Goal: Task Accomplishment & Management: Complete application form

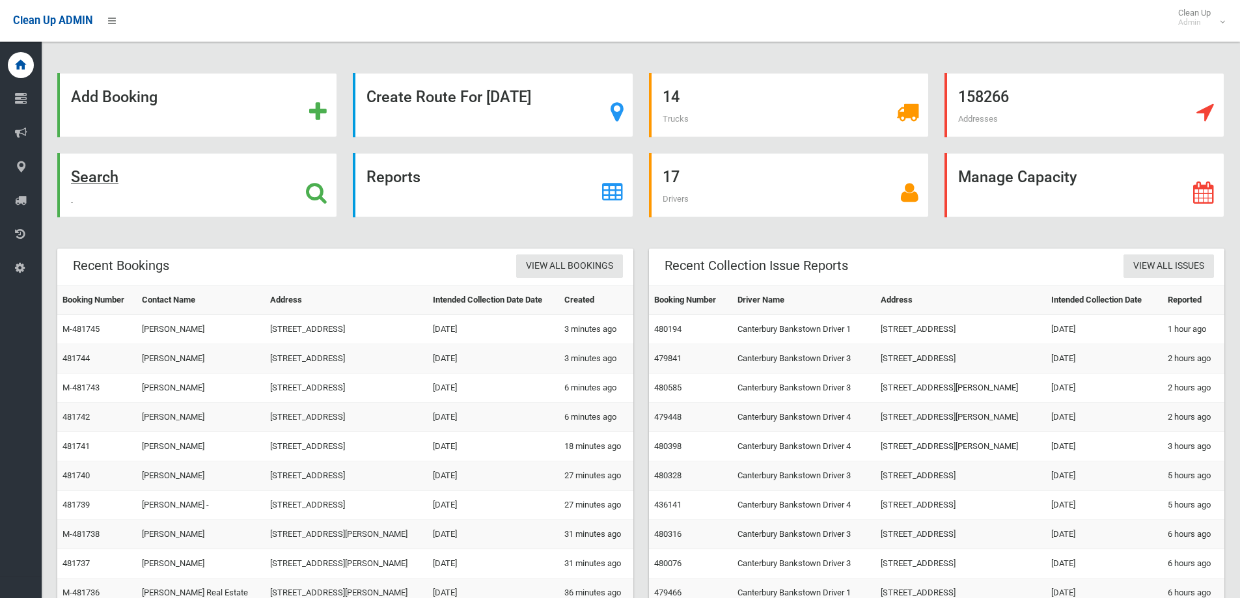
click at [124, 172] on div "Search" at bounding box center [197, 185] width 280 height 64
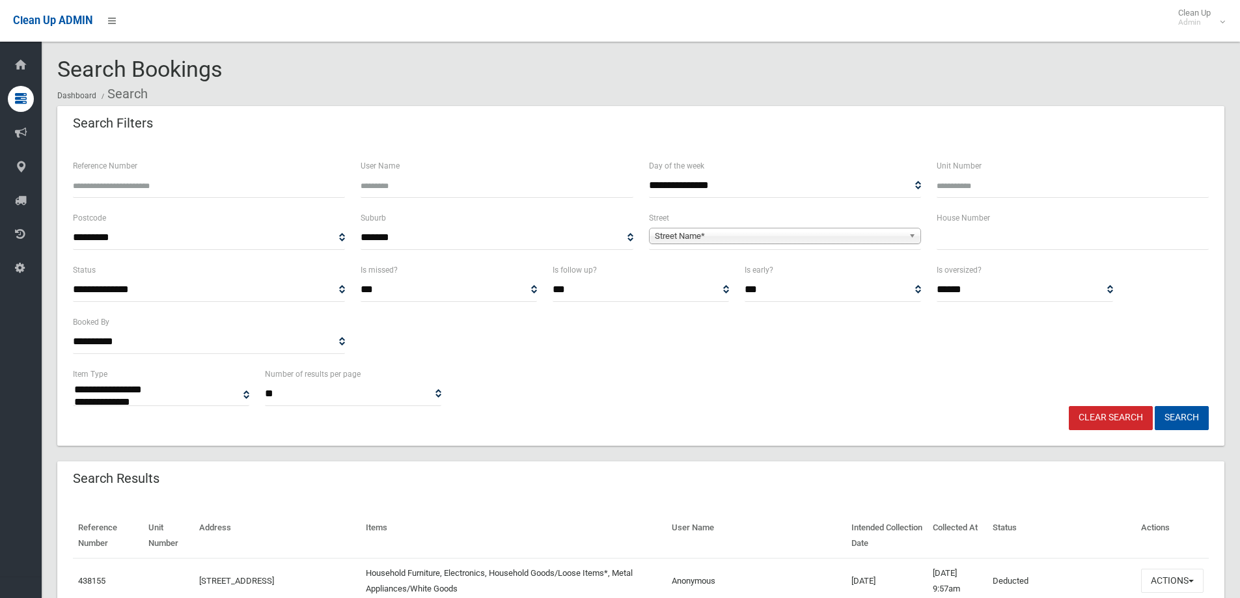
select select
click at [696, 242] on span "Street Name*" at bounding box center [779, 236] width 249 height 16
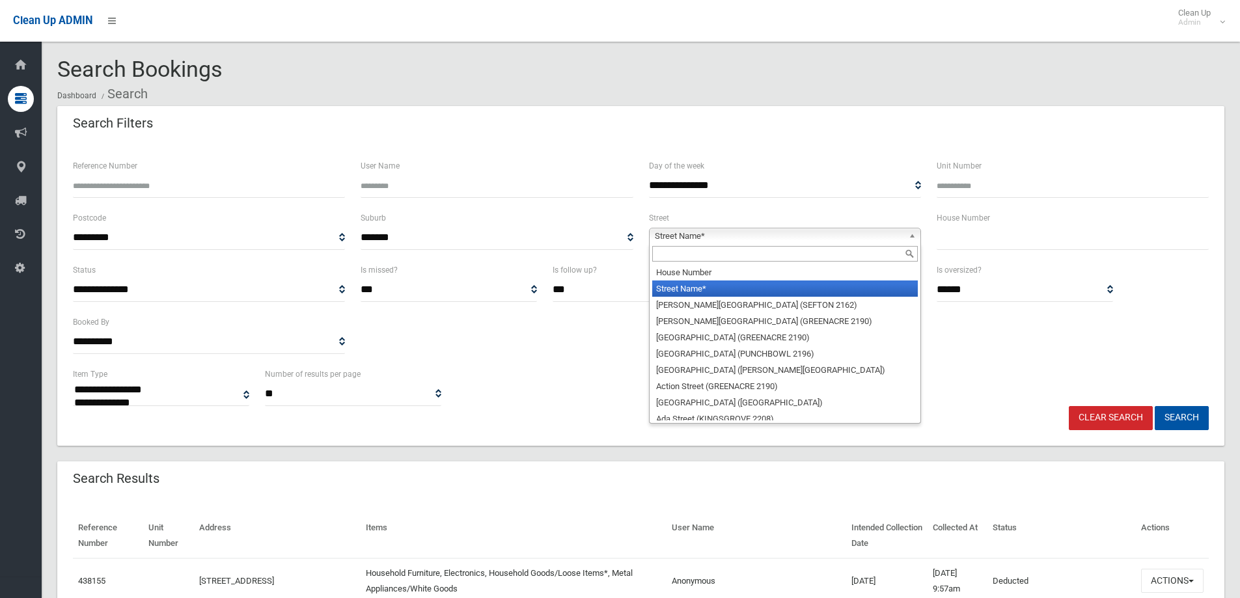
click at [968, 236] on input "text" at bounding box center [1073, 238] width 272 height 24
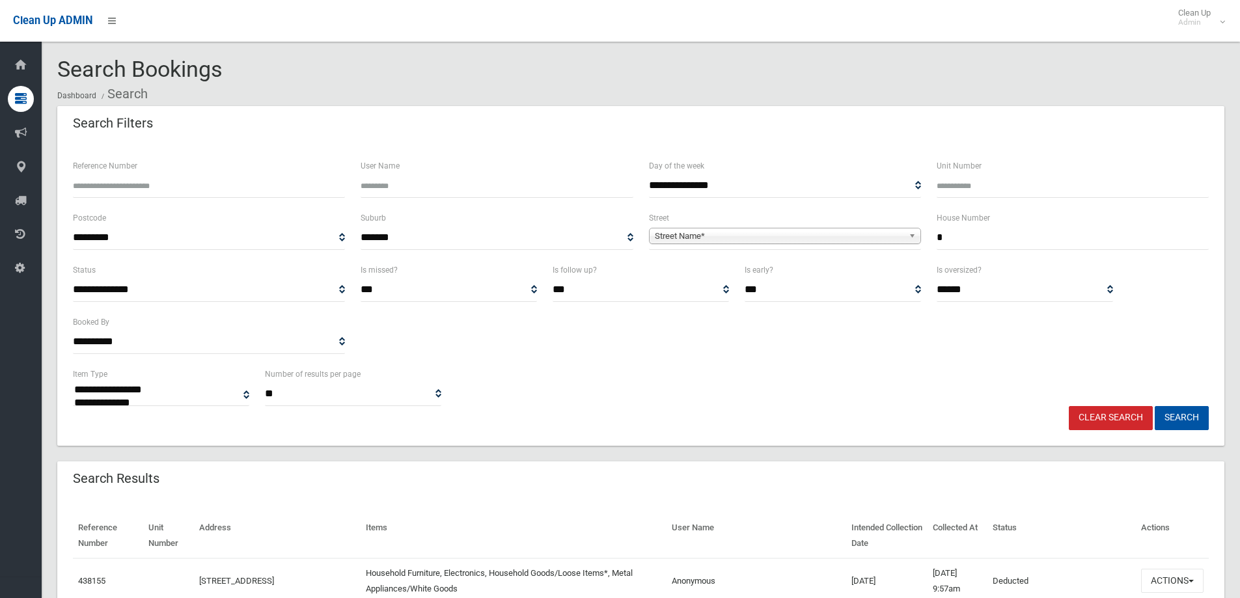
type input "*"
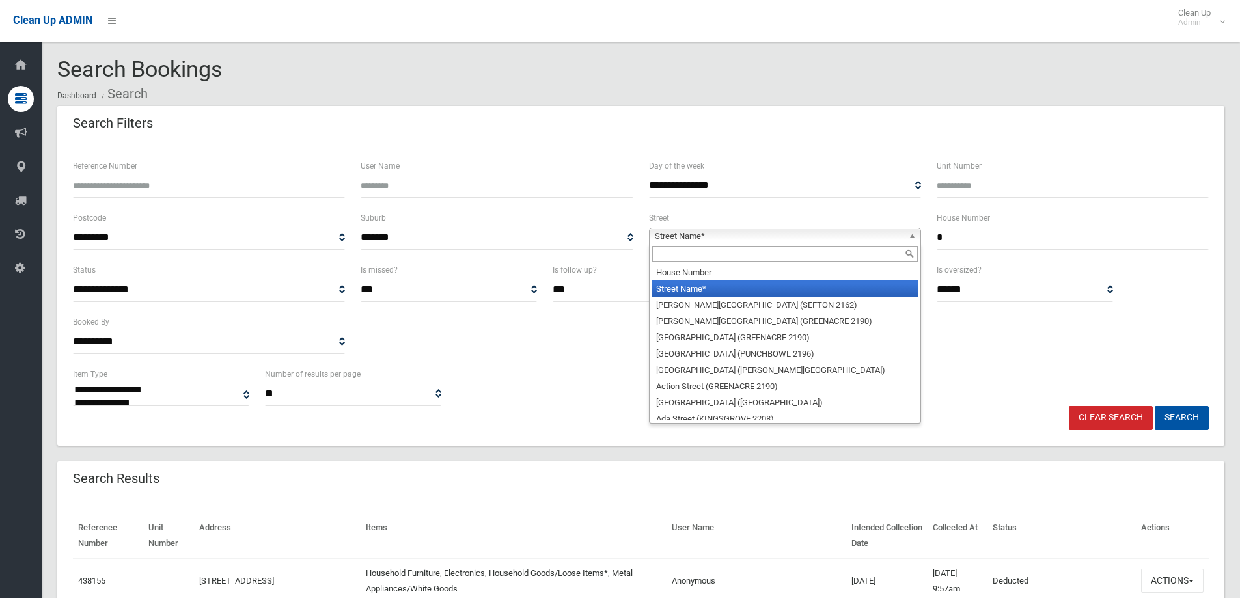
click at [685, 238] on span "Street Name*" at bounding box center [779, 236] width 249 height 16
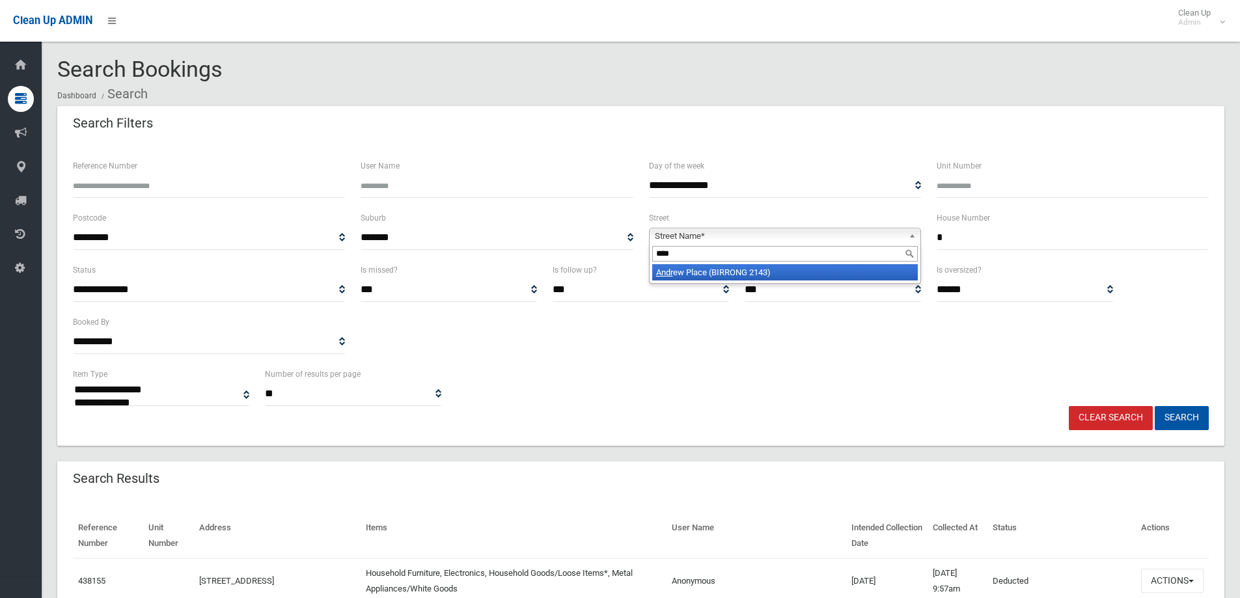
type input "****"
click at [721, 272] on li "Andr ew Place (BIRRONG 2143)" at bounding box center [785, 272] width 266 height 16
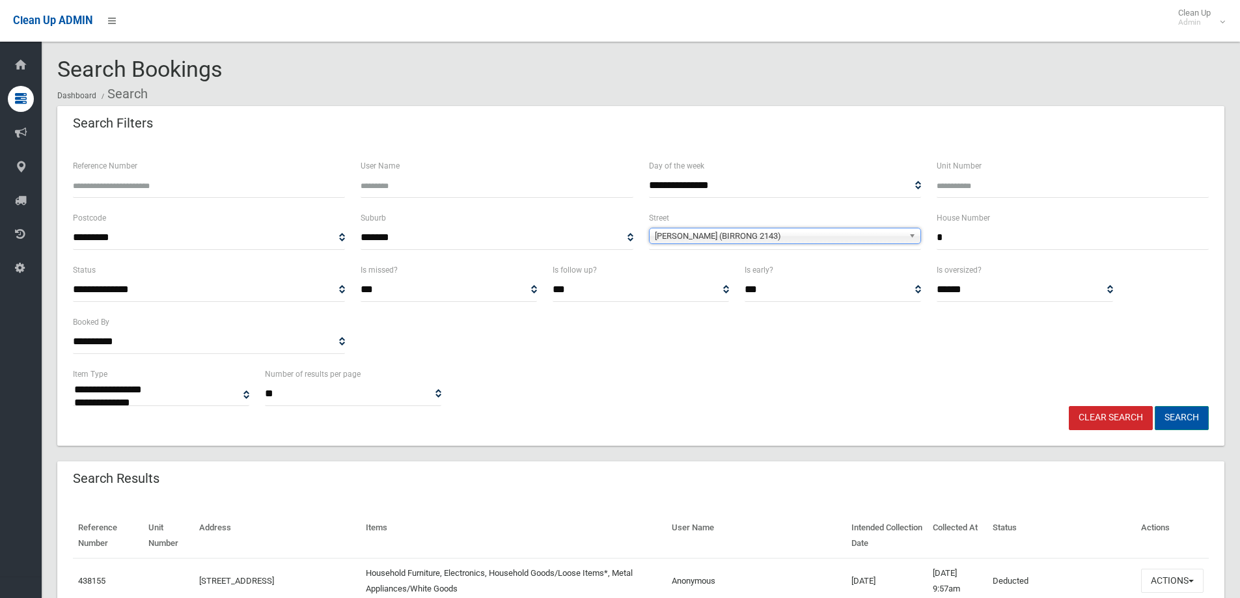
click at [1186, 413] on button "Search" at bounding box center [1182, 418] width 54 height 24
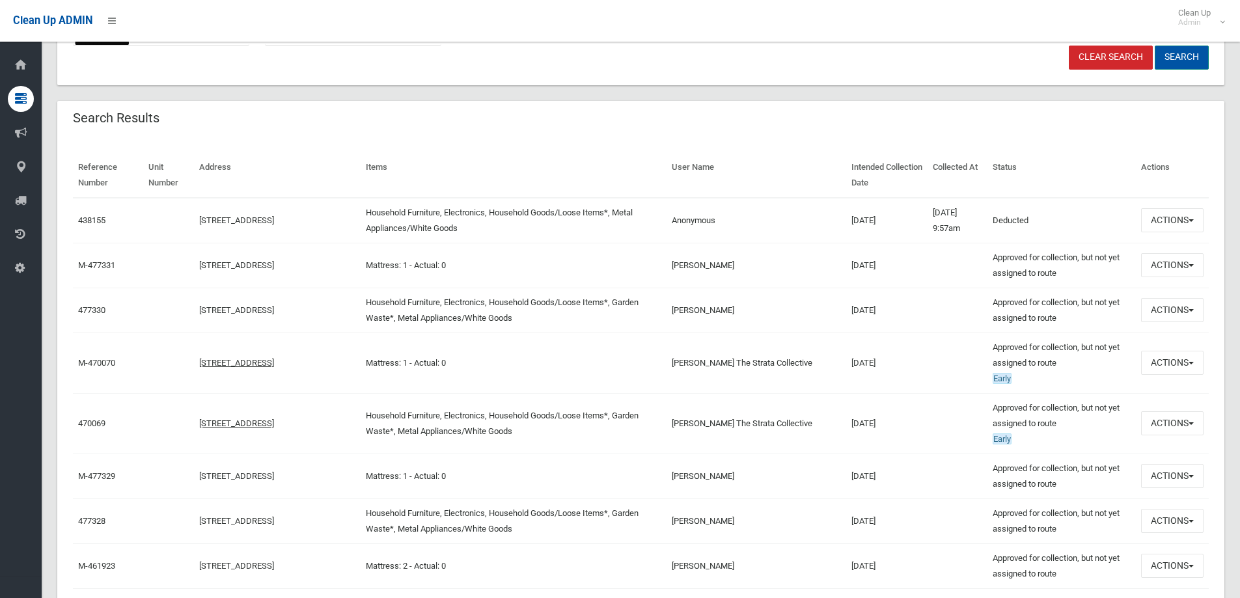
scroll to position [391, 0]
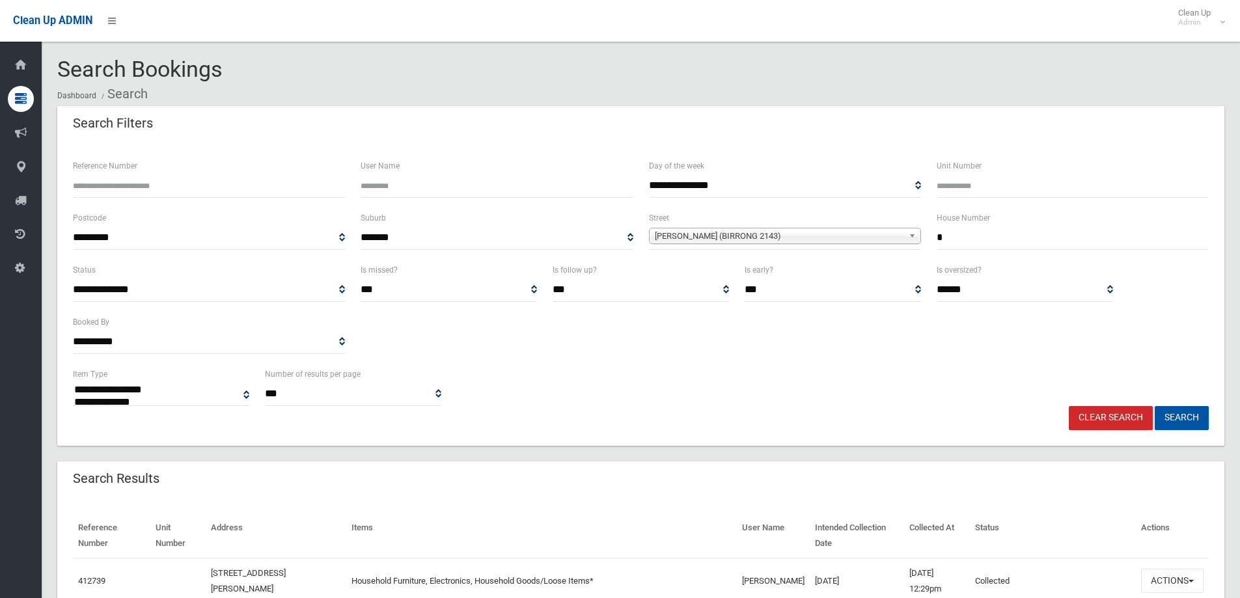
select select
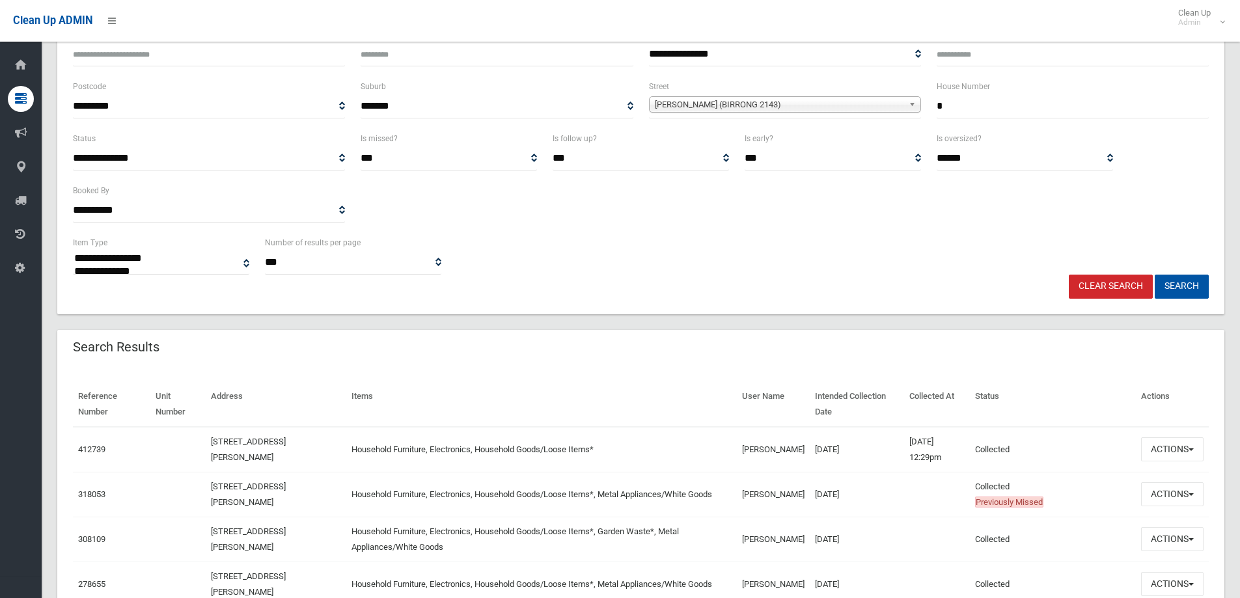
scroll to position [325, 0]
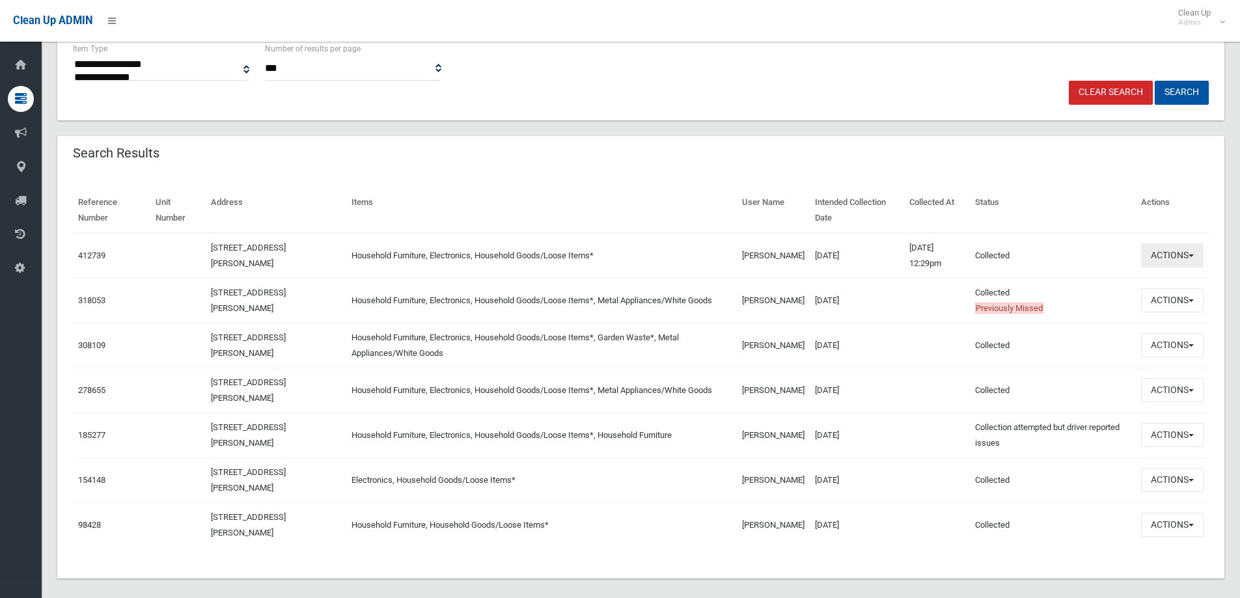
click at [1166, 253] on button "Actions" at bounding box center [1172, 255] width 62 height 24
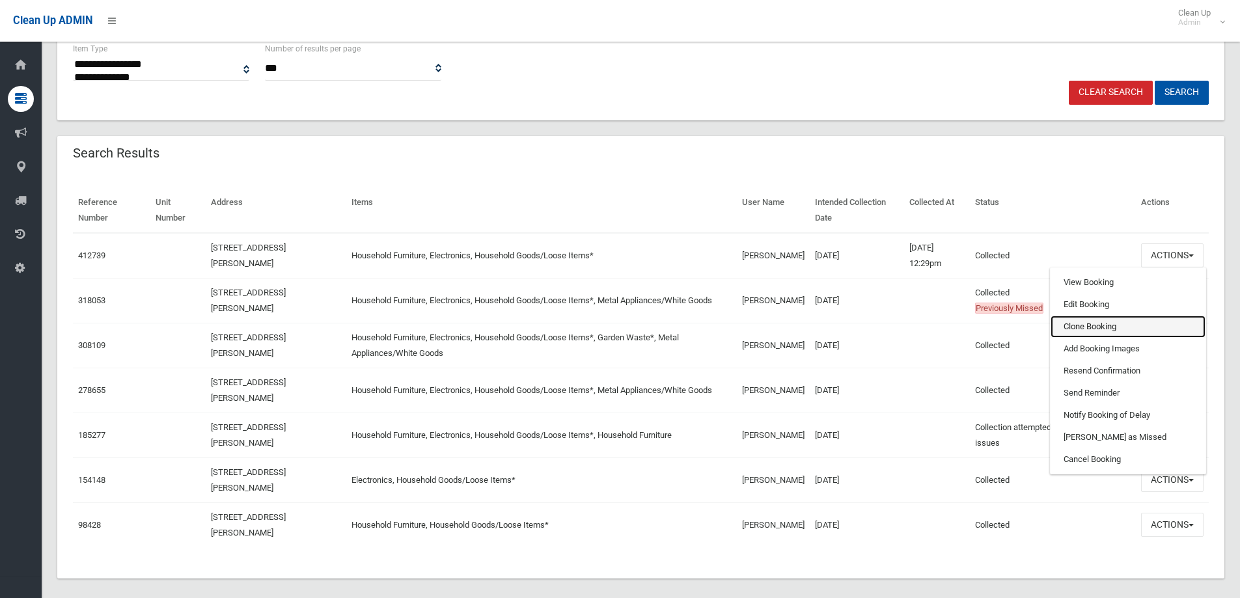
click at [1109, 324] on link "Clone Booking" at bounding box center [1128, 327] width 155 height 22
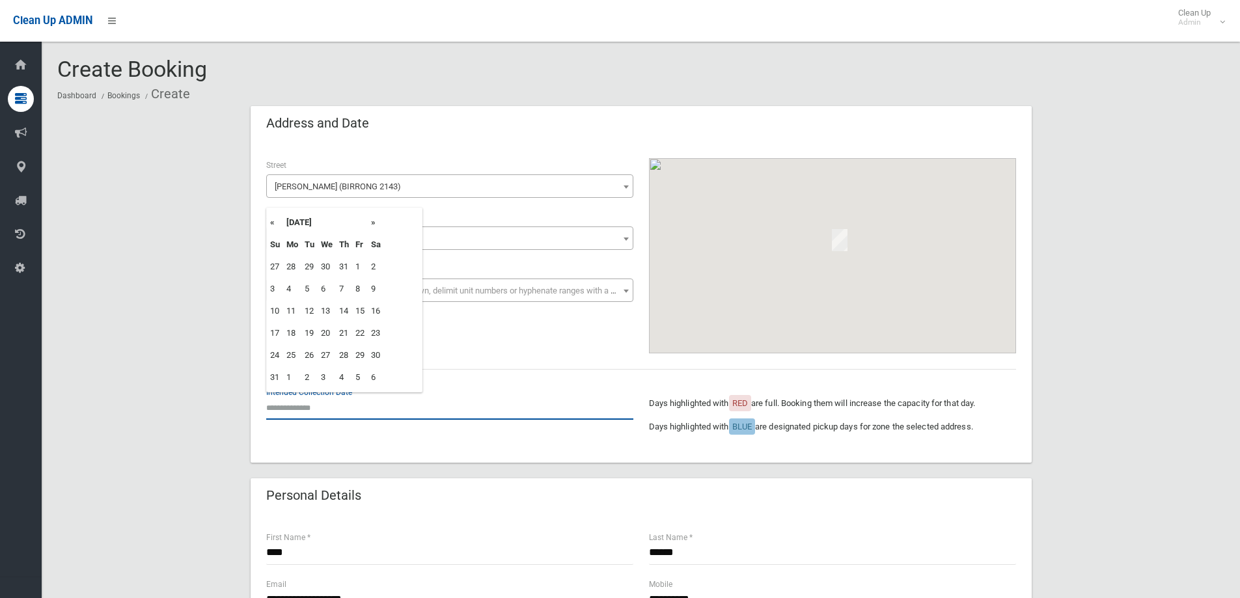
click at [288, 409] on input "text" at bounding box center [449, 408] width 367 height 24
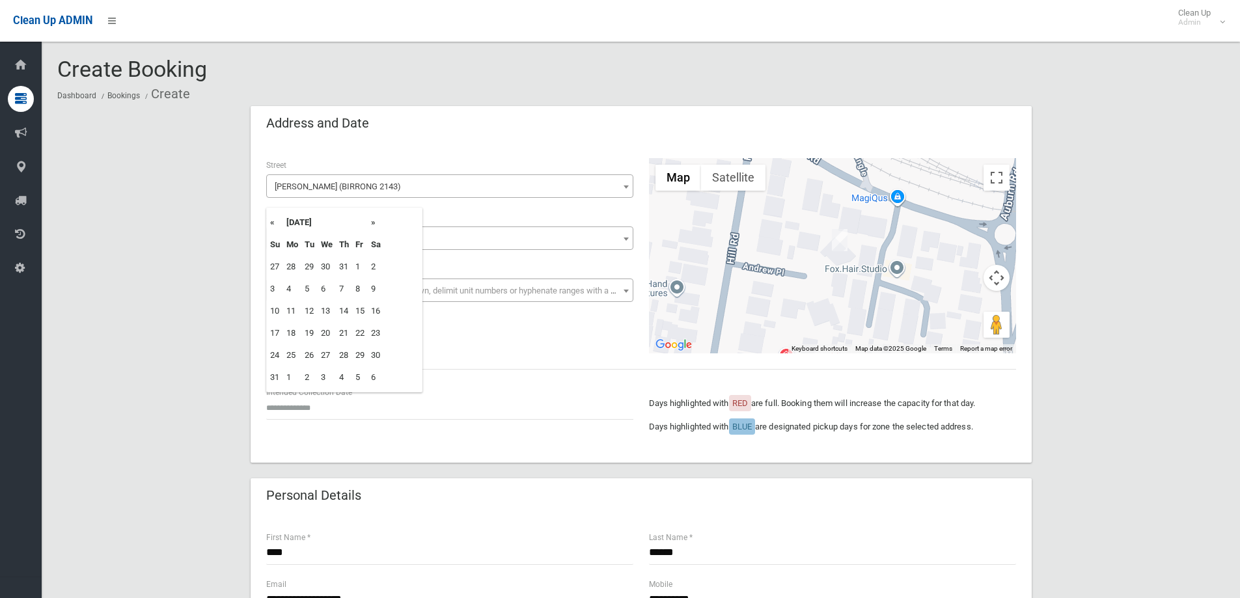
click at [373, 220] on th "»" at bounding box center [376, 223] width 16 height 22
click at [312, 282] on td "9" at bounding box center [309, 289] width 16 height 22
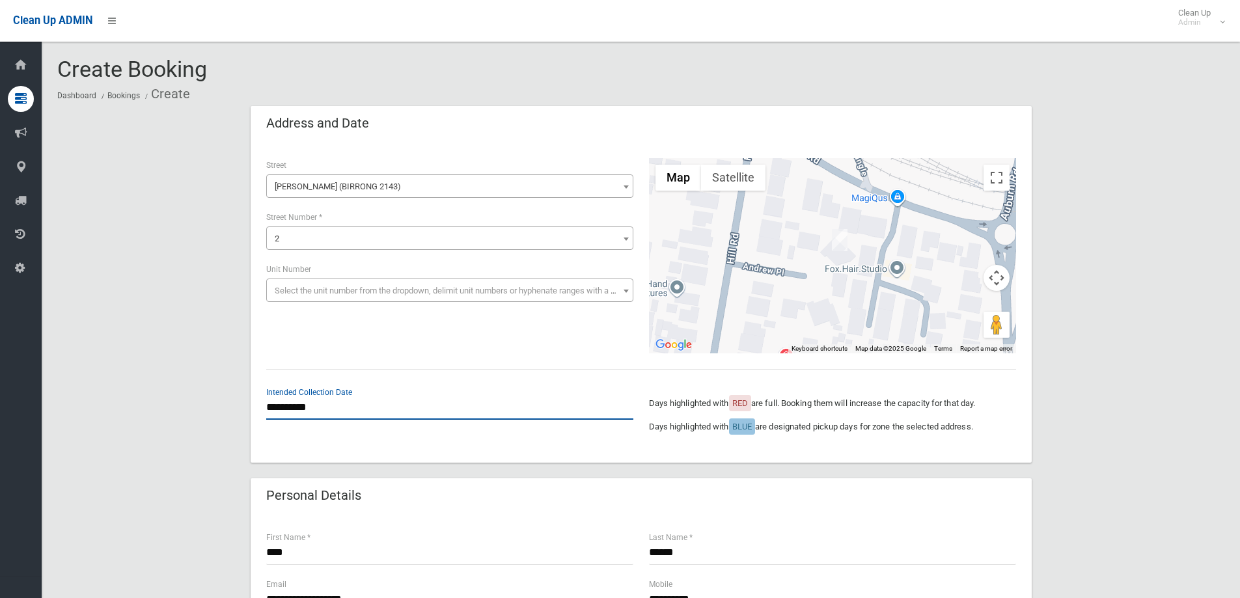
click at [316, 412] on input "**********" at bounding box center [449, 408] width 367 height 24
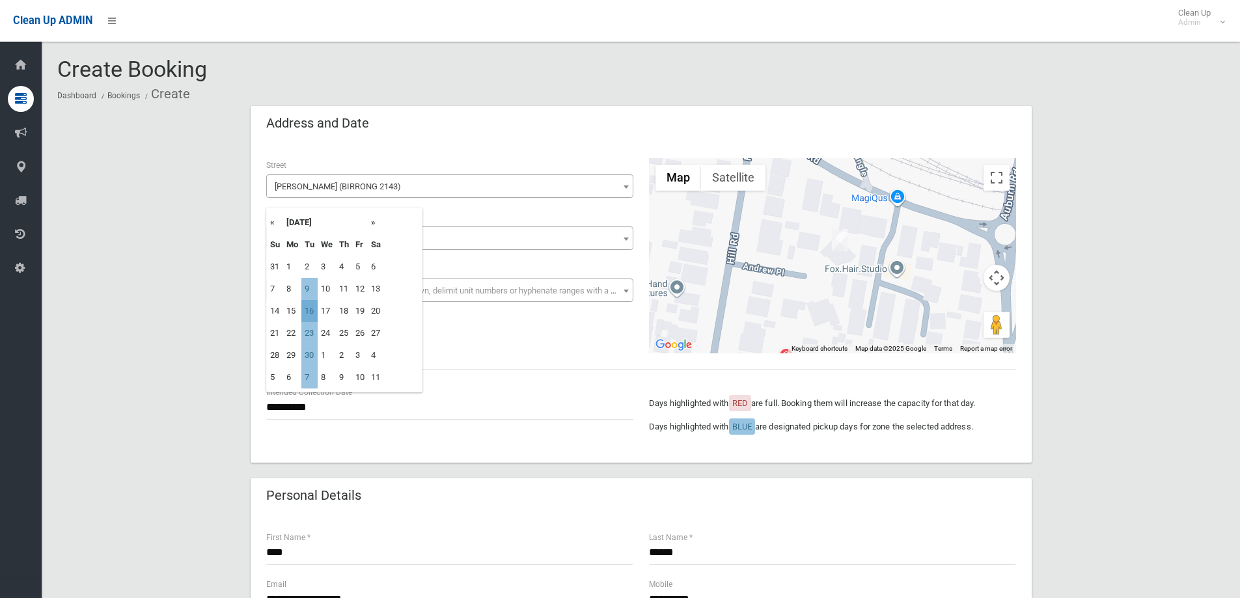
click at [309, 314] on td "16" at bounding box center [309, 311] width 16 height 22
type input "**********"
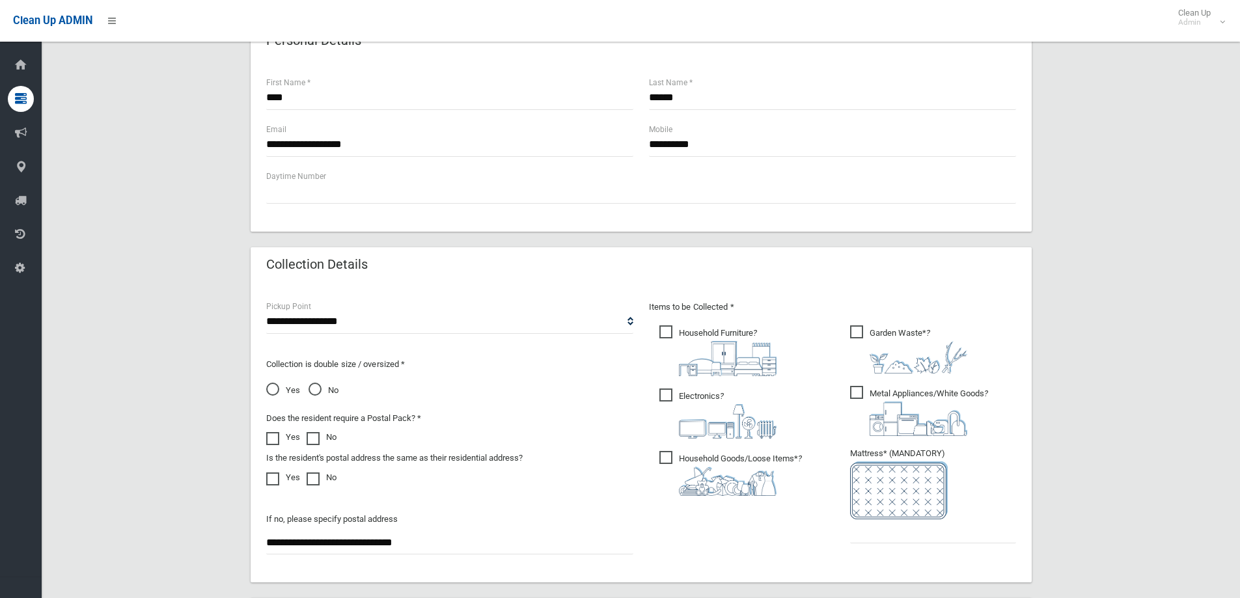
scroll to position [456, 0]
click at [886, 366] on img at bounding box center [919, 356] width 98 height 33
click at [885, 389] on span "Metal Appliances/White Goods ?" at bounding box center [919, 410] width 138 height 50
click at [866, 542] on input "text" at bounding box center [933, 531] width 166 height 24
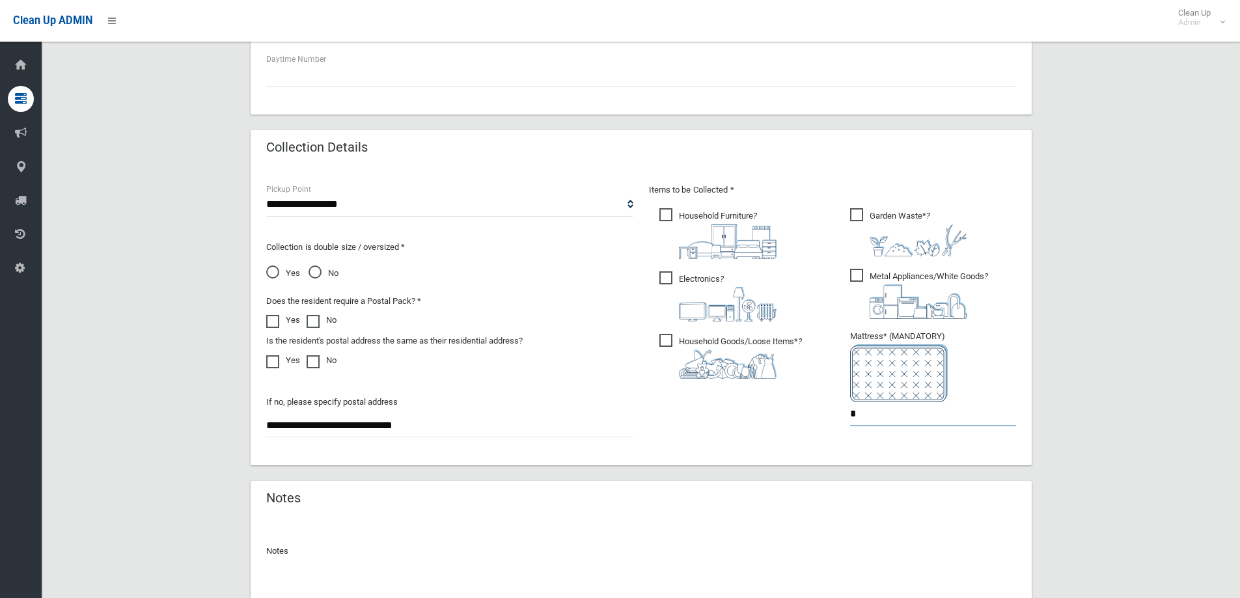
scroll to position [690, 0]
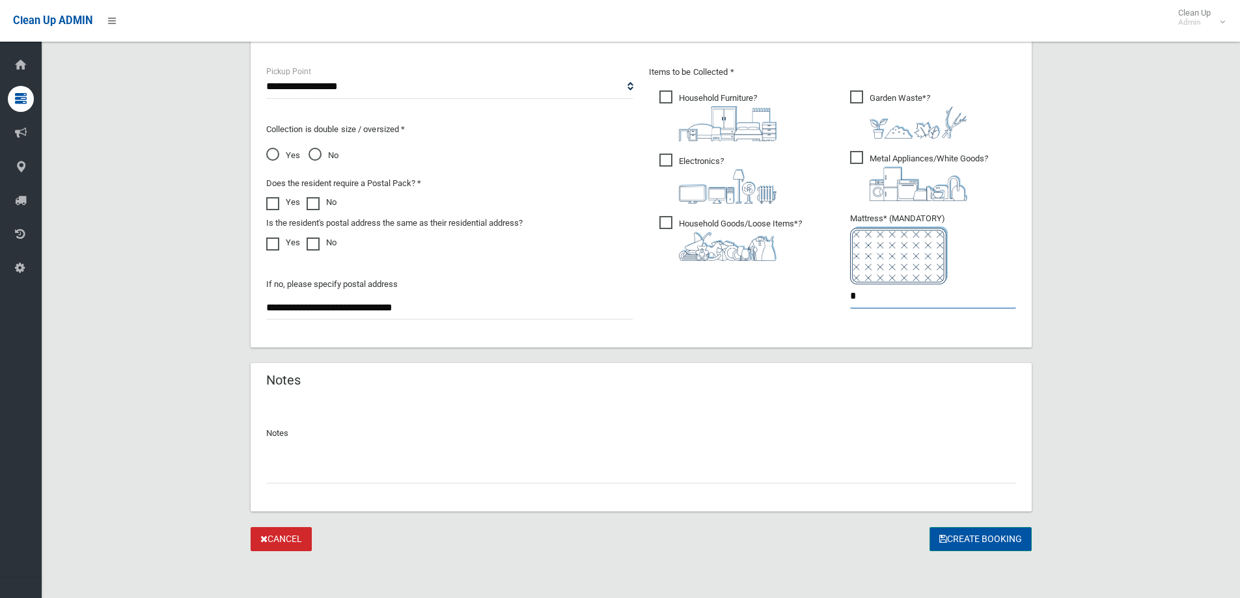
type input "*"
click at [1000, 542] on button "Create Booking" at bounding box center [981, 539] width 102 height 24
